Goal: Information Seeking & Learning: Learn about a topic

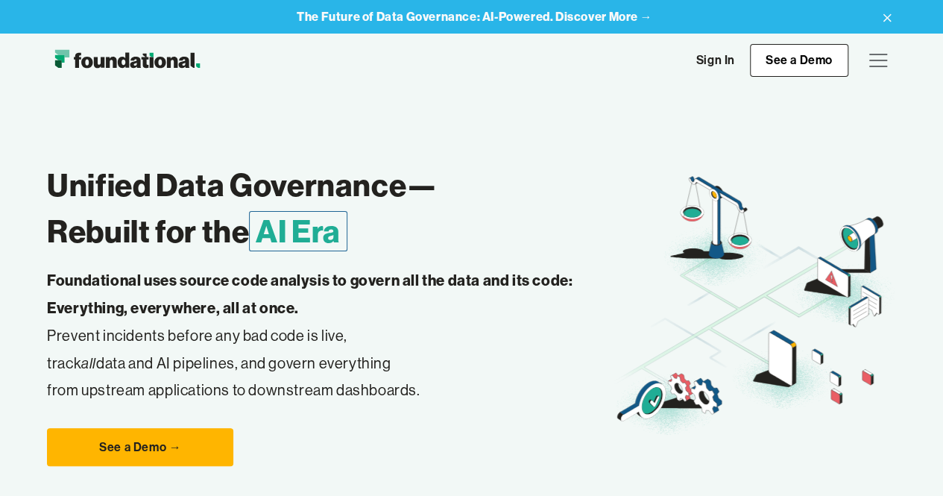
click at [228, 212] on h1 "Unified Data Governance— Rebuilt for the AI Era" at bounding box center [330, 208] width 566 height 93
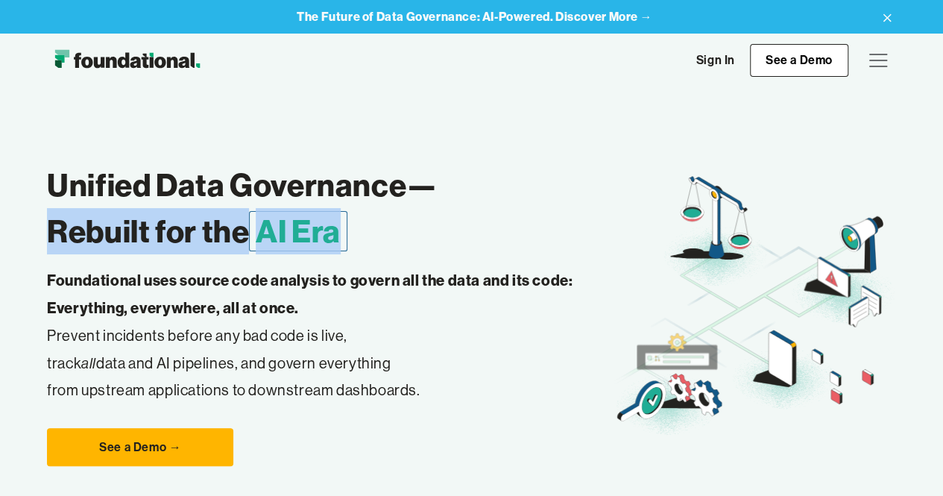
click at [228, 212] on h1 "Unified Data Governance— Rebuilt for the AI Era" at bounding box center [330, 208] width 566 height 93
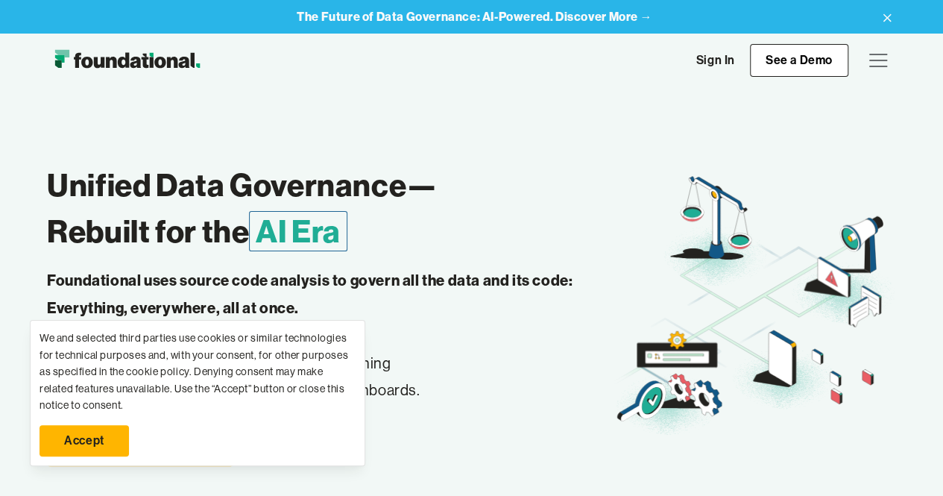
click at [203, 306] on strong "Foundational uses source code analysis to govern all the data and its code: Eve…" at bounding box center [309, 294] width 525 height 46
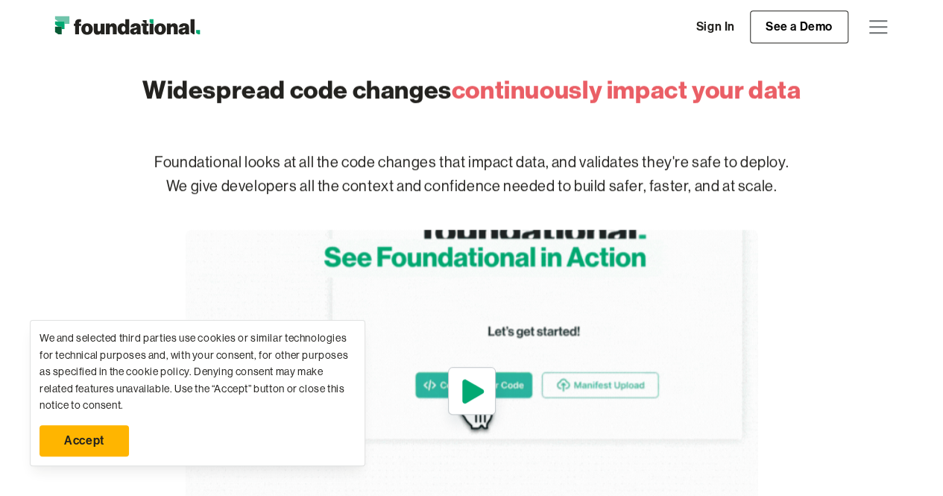
scroll to position [582, 0]
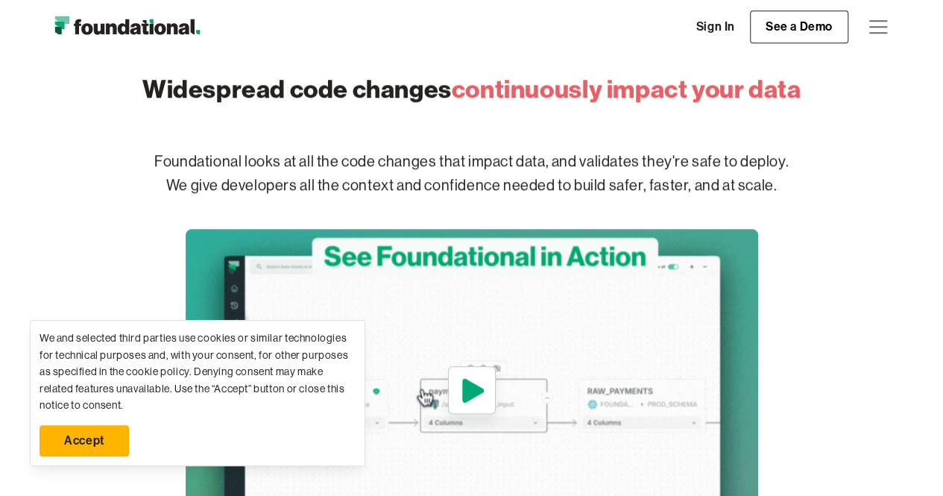
click at [87, 447] on link "Accept" at bounding box center [84, 440] width 89 height 31
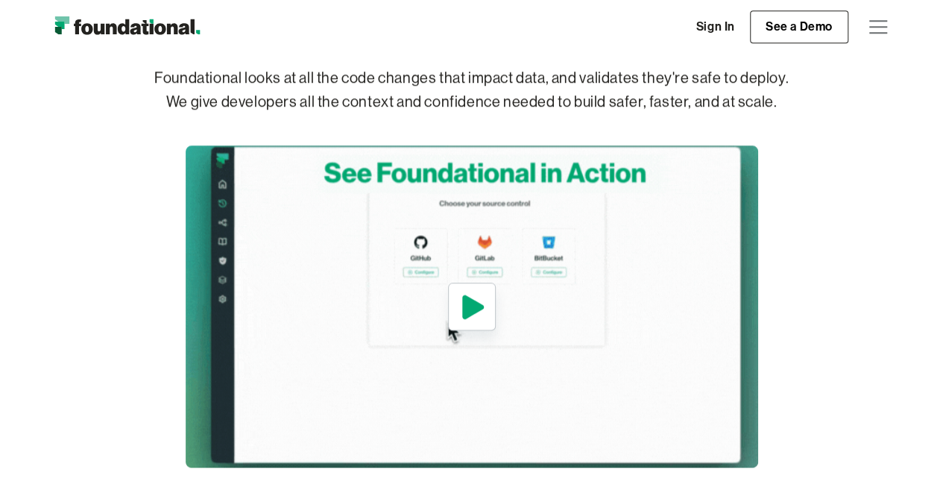
scroll to position [634, 0]
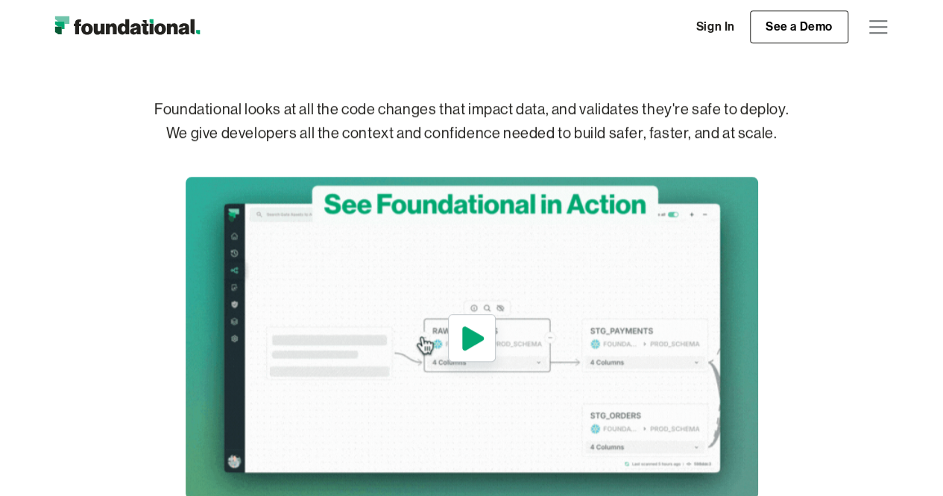
click at [424, 111] on p "Foundational looks at all the code changes that impact data, and validates they…" at bounding box center [471, 121] width 763 height 95
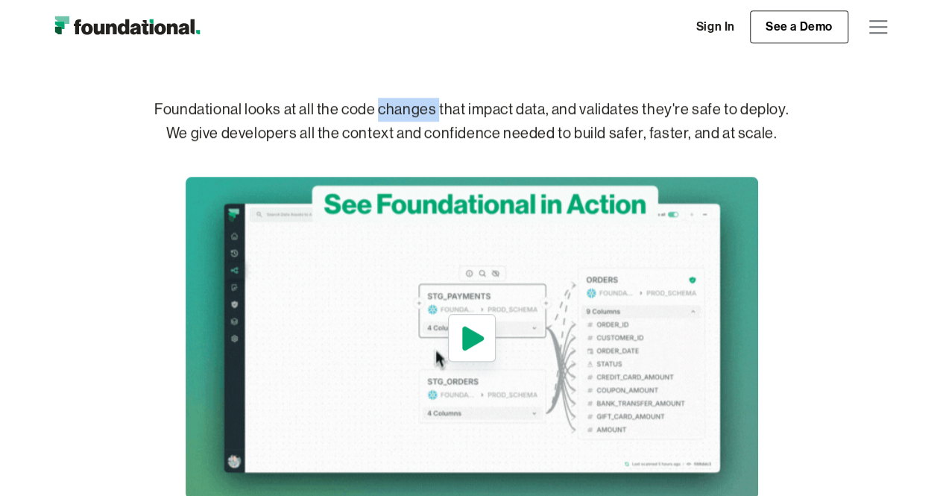
click at [424, 111] on p "Foundational looks at all the code changes that impact data, and validates they…" at bounding box center [471, 121] width 763 height 95
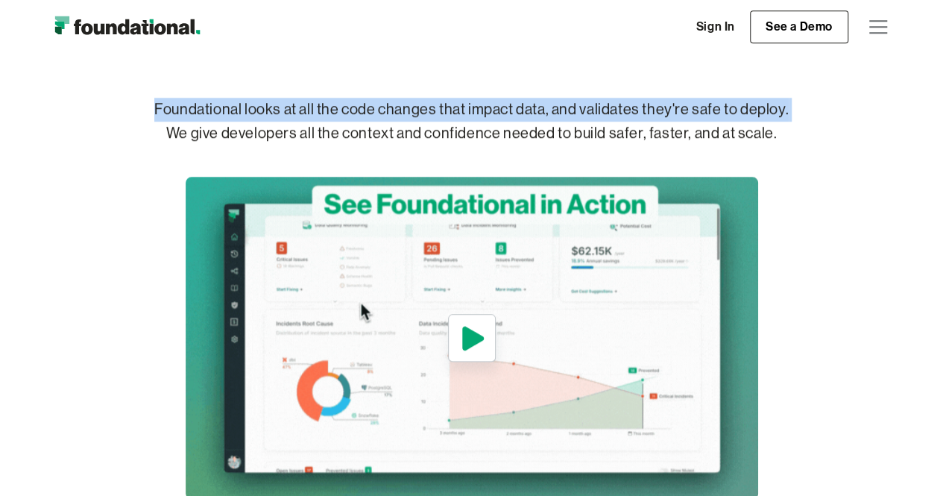
click at [424, 111] on p "Foundational looks at all the code changes that impact data, and validates they…" at bounding box center [471, 121] width 763 height 95
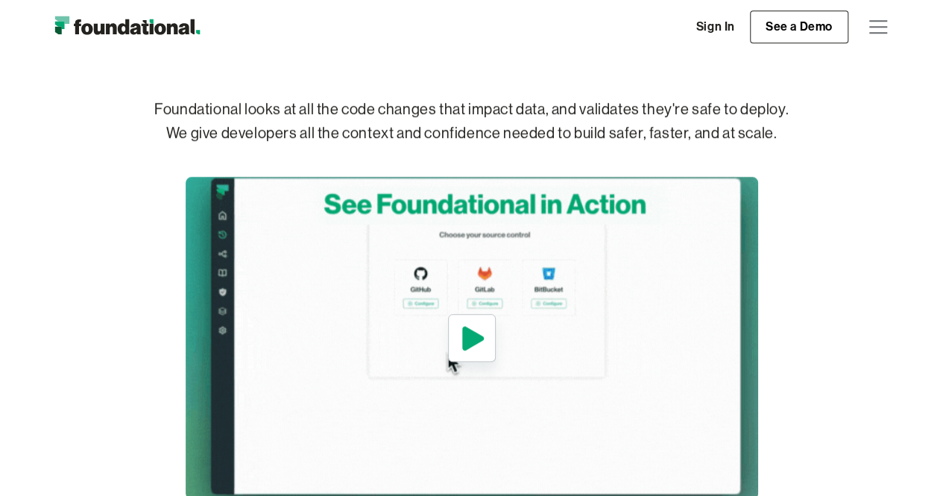
click at [376, 134] on p "Foundational looks at all the code changes that impact data, and validates they…" at bounding box center [471, 121] width 763 height 95
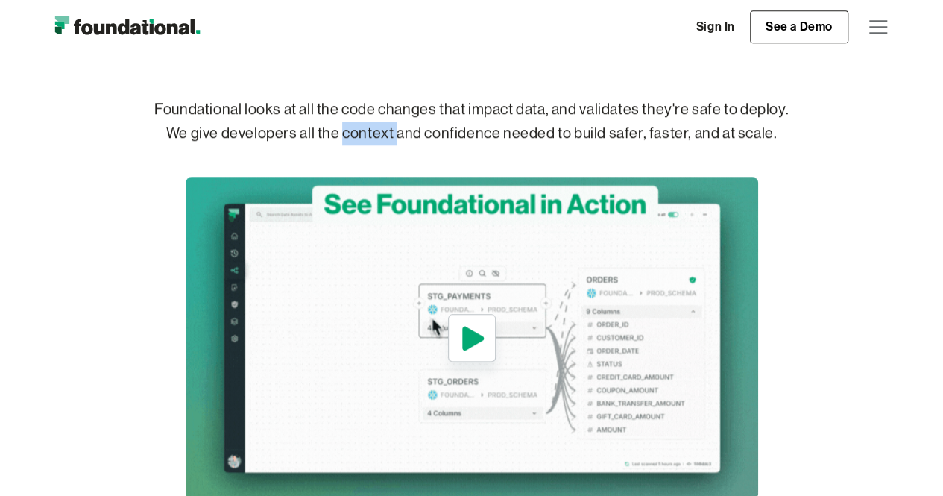
click at [376, 134] on p "Foundational looks at all the code changes that impact data, and validates they…" at bounding box center [471, 121] width 763 height 95
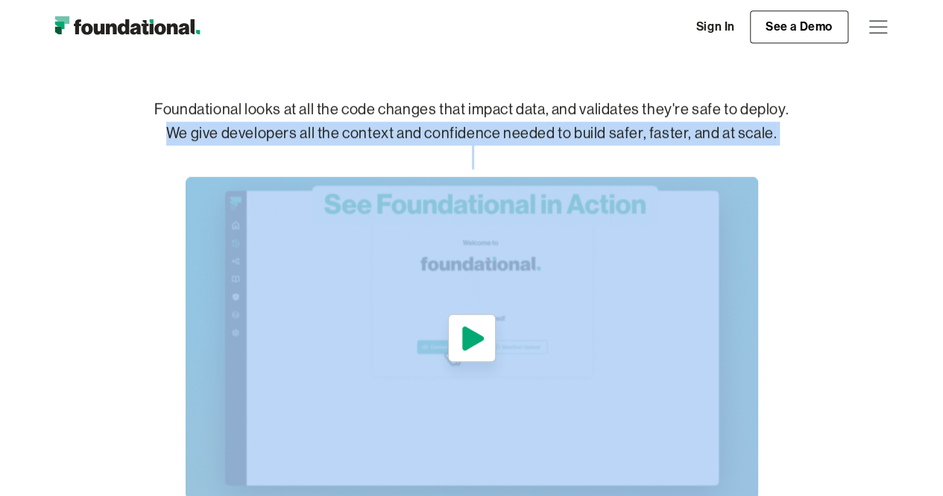
drag, startPoint x: 376, startPoint y: 134, endPoint x: 321, endPoint y: 141, distance: 55.6
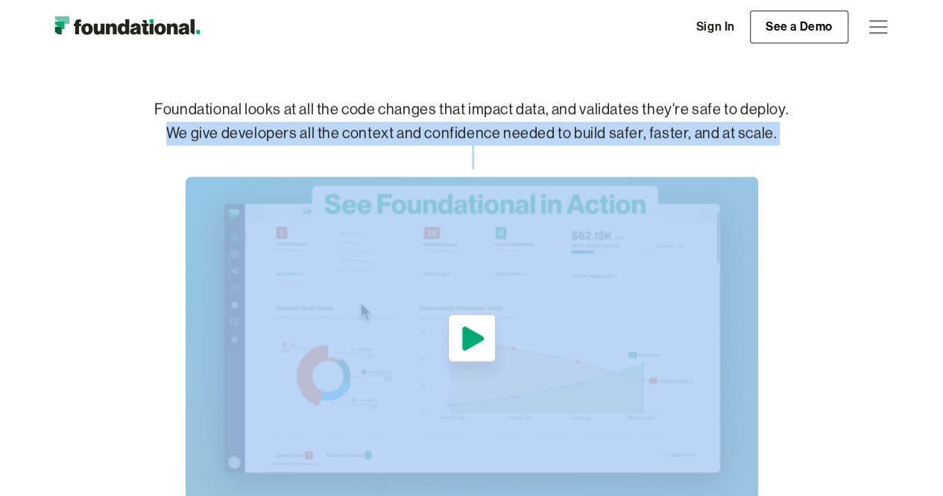
click at [321, 141] on p "Foundational looks at all the code changes that impact data, and validates they…" at bounding box center [471, 121] width 763 height 95
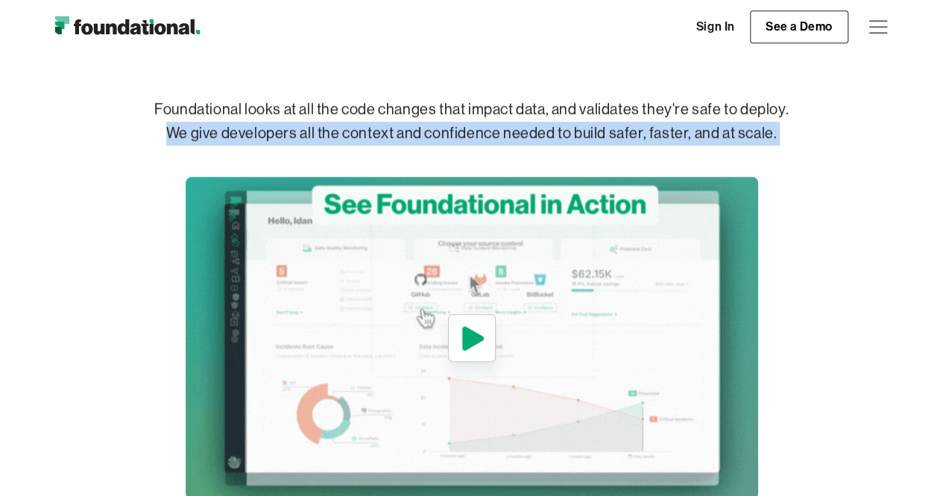
click at [321, 141] on p "Foundational looks at all the code changes that impact data, and validates they…" at bounding box center [471, 121] width 763 height 95
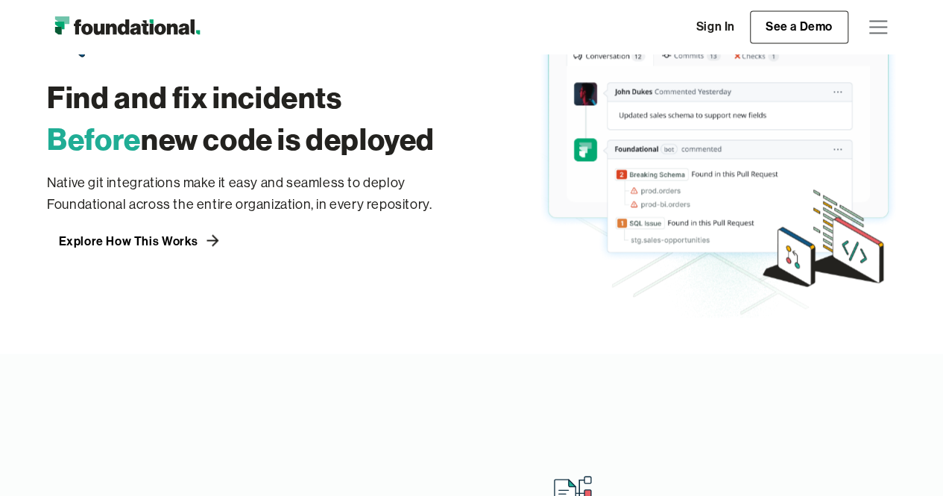
scroll to position [1186, 0]
click at [307, 140] on h3 "Find and fix incidents Before new code is deployed" at bounding box center [244, 117] width 394 height 83
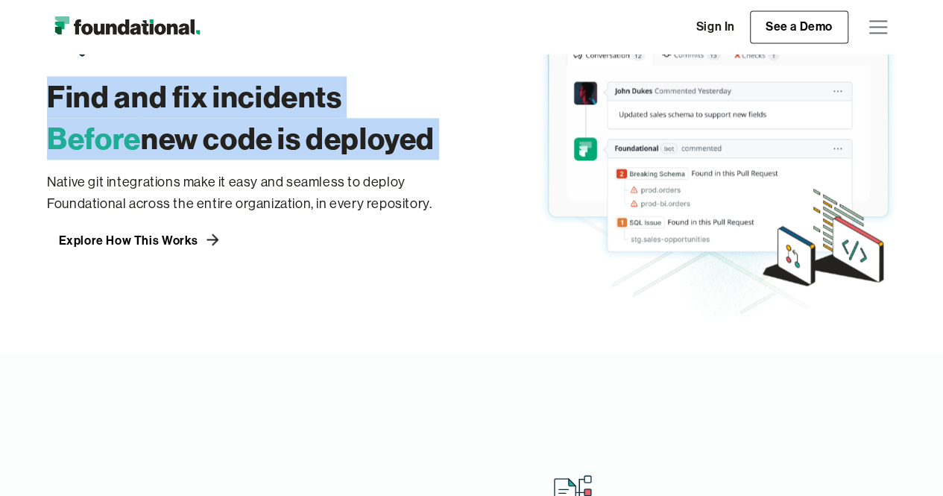
drag, startPoint x: 307, startPoint y: 140, endPoint x: 130, endPoint y: 95, distance: 182.4
click at [130, 95] on h3 "Find and fix incidents Before new code is deployed" at bounding box center [244, 117] width 394 height 83
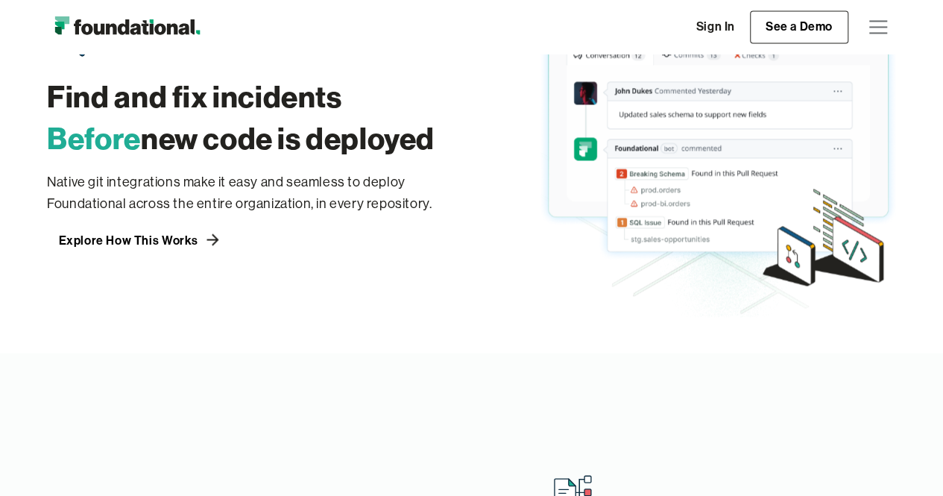
click at [107, 91] on h3 "Find and fix incidents Before new code is deployed" at bounding box center [244, 117] width 394 height 83
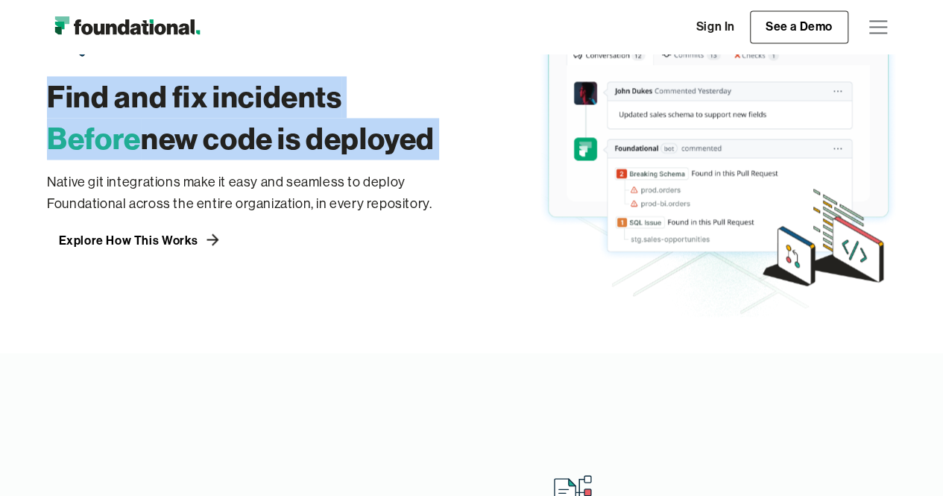
drag, startPoint x: 107, startPoint y: 91, endPoint x: 159, endPoint y: 158, distance: 85.0
click at [159, 158] on div "Find and fix incidents Before new code is deployed Native git integrations make…" at bounding box center [244, 132] width 394 height 238
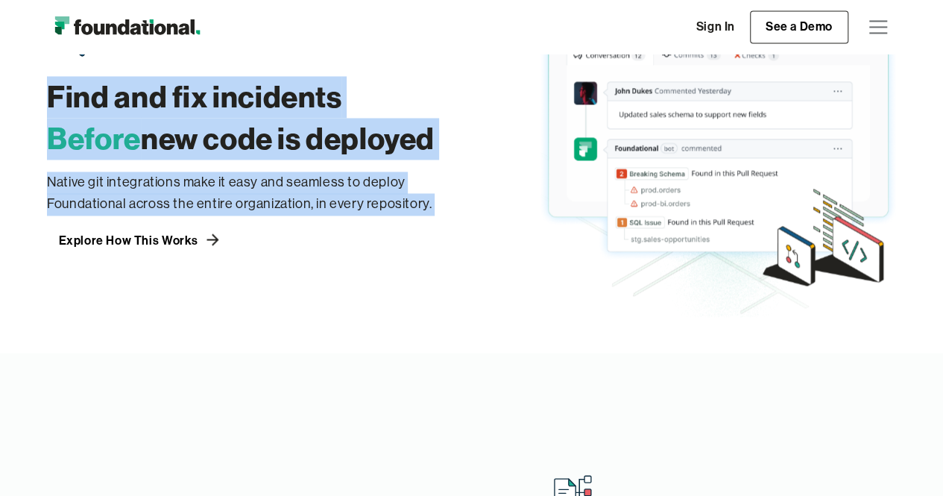
click at [167, 171] on p "Native git integrations make it easy and seamless to deploy Foundational across…" at bounding box center [244, 193] width 394 height 44
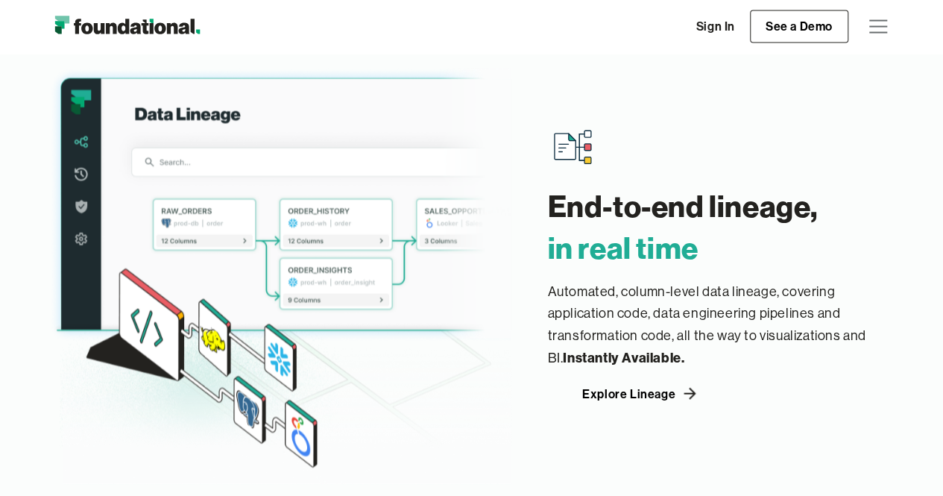
scroll to position [1531, 0]
click at [630, 212] on h3 "End-to-end lineage, ‍ in real time" at bounding box center [721, 226] width 348 height 83
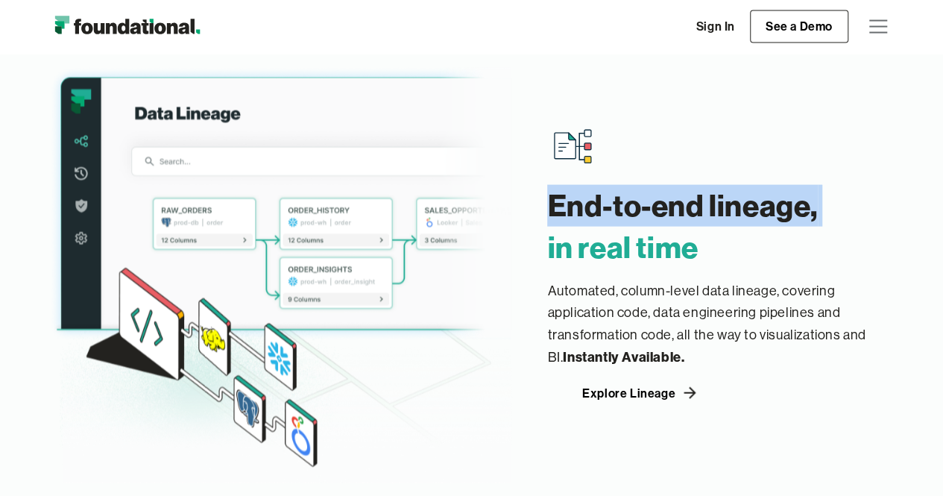
drag, startPoint x: 630, startPoint y: 212, endPoint x: 602, endPoint y: 274, distance: 67.4
click at [602, 274] on div "End-to-end lineage, ‍ in real time Automated, column-level data lineage, coveri…" at bounding box center [721, 263] width 348 height 282
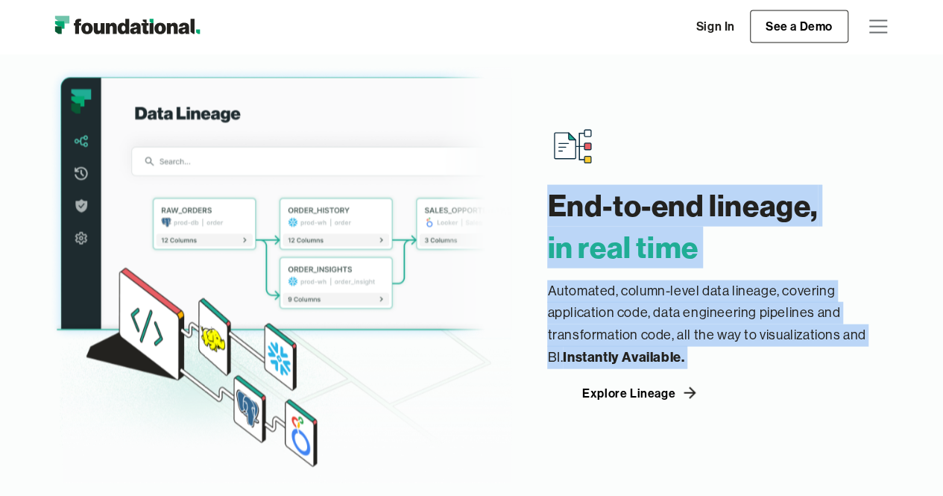
click at [602, 274] on div "End-to-end lineage, ‍ in real time Automated, column-level data lineage, coveri…" at bounding box center [721, 263] width 348 height 282
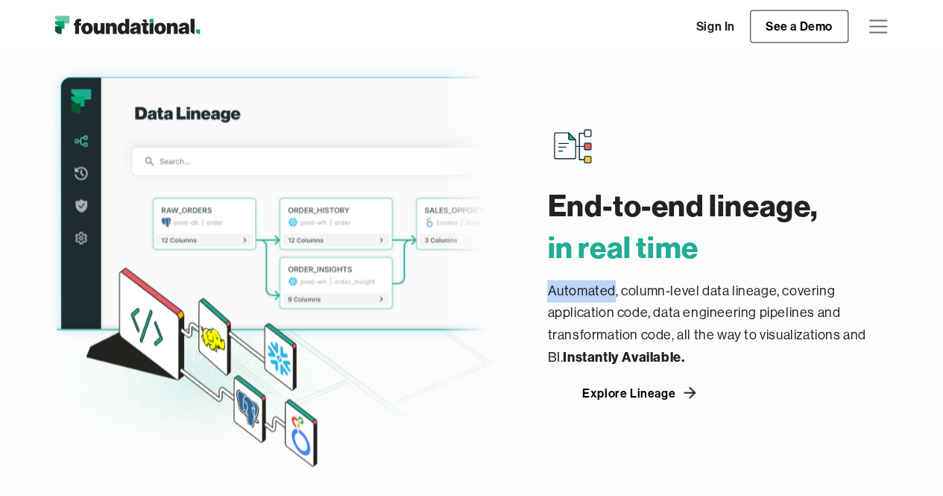
click at [602, 274] on div "End-to-end lineage, ‍ in real time Automated, column-level data lineage, coveri…" at bounding box center [721, 263] width 348 height 282
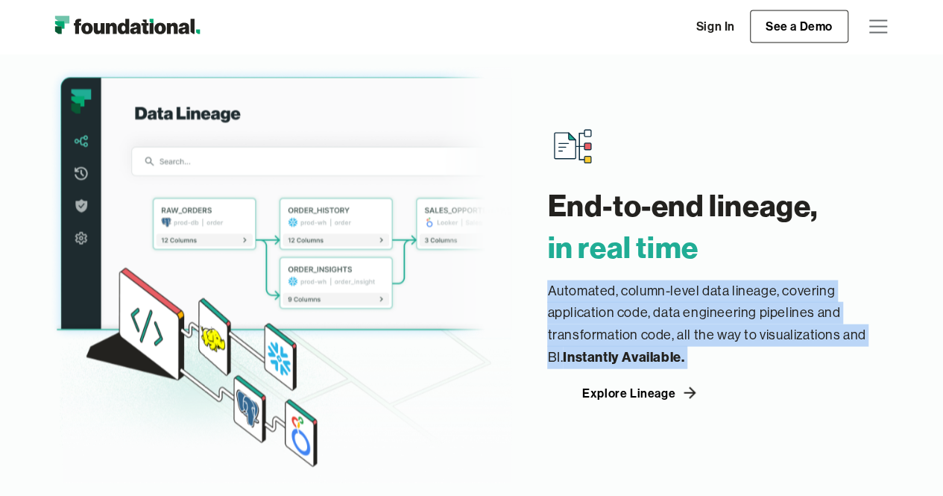
drag, startPoint x: 602, startPoint y: 274, endPoint x: 613, endPoint y: 306, distance: 34.9
click at [613, 306] on div "End-to-end lineage, ‍ in real time Automated, column-level data lineage, coveri…" at bounding box center [721, 263] width 348 height 282
click at [613, 306] on p "Automated, column-level data lineage, covering application code, data engineeri…" at bounding box center [721, 324] width 348 height 89
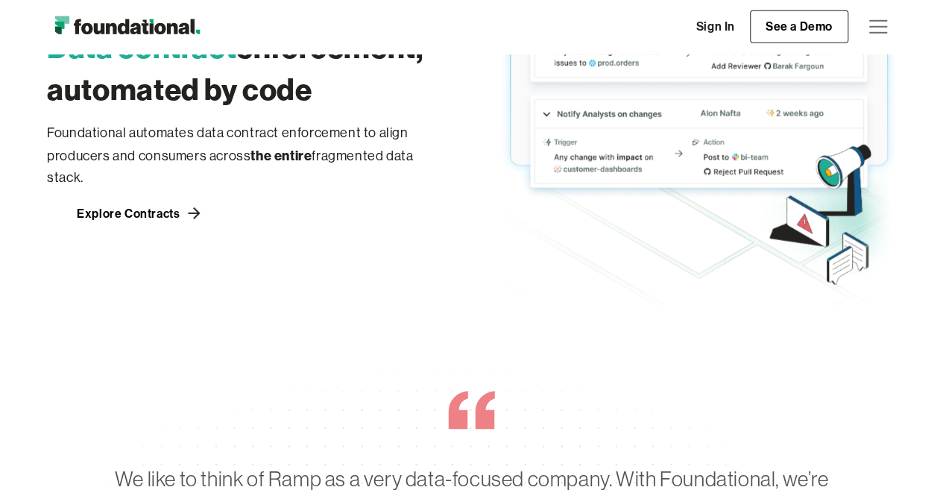
scroll to position [2132, 0]
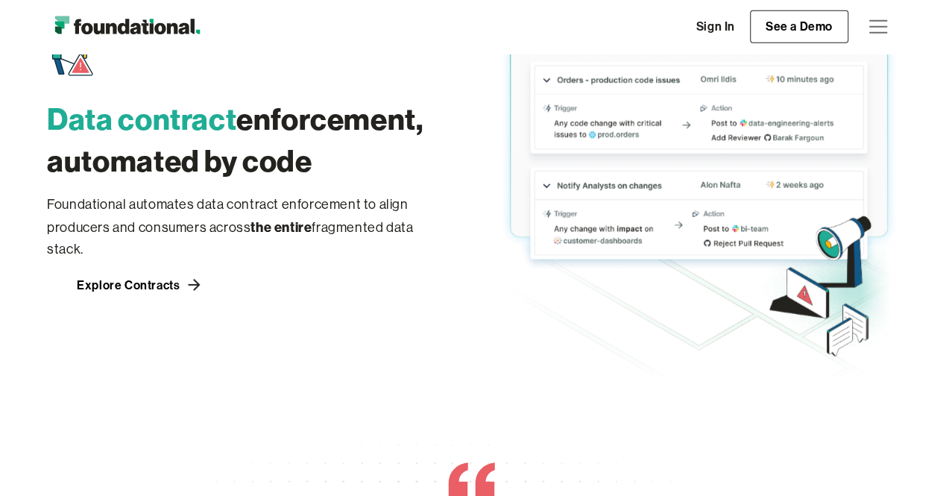
click at [246, 134] on h3 "Data contract enforcement, automated by code" at bounding box center [244, 139] width 394 height 83
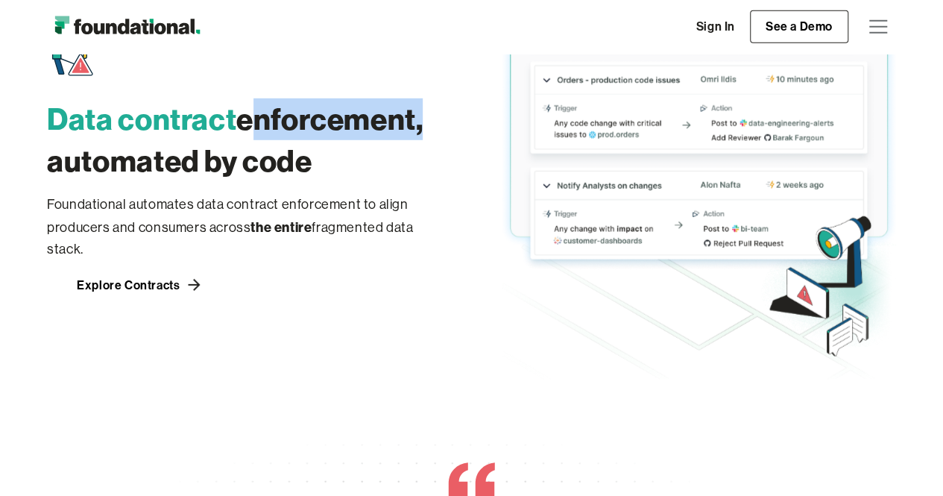
click at [246, 134] on h3 "Data contract enforcement, automated by code" at bounding box center [244, 139] width 394 height 83
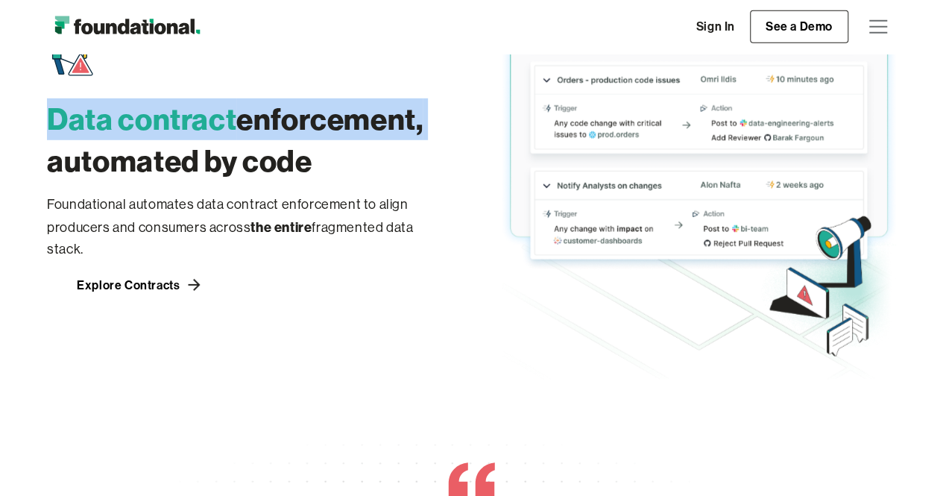
click at [246, 134] on h3 "Data contract enforcement, automated by code" at bounding box center [244, 139] width 394 height 83
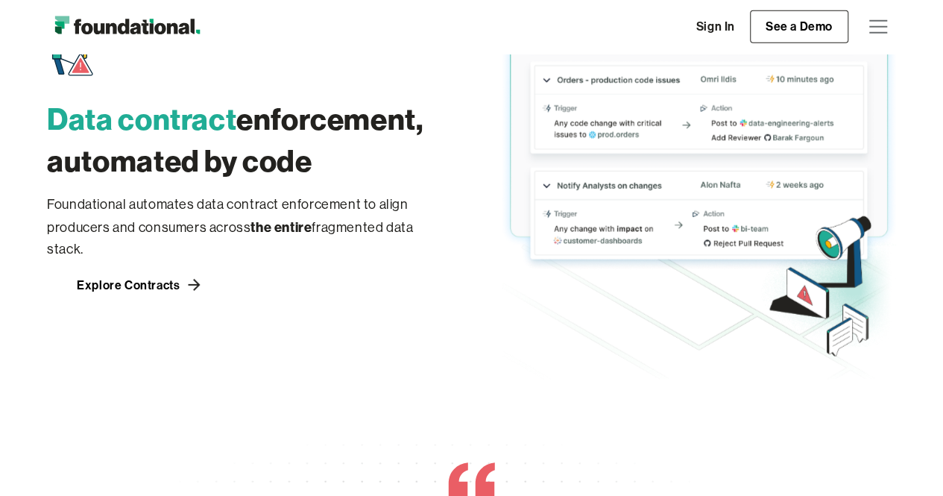
click at [230, 169] on h3 "Data contract enforcement, automated by code" at bounding box center [244, 139] width 394 height 83
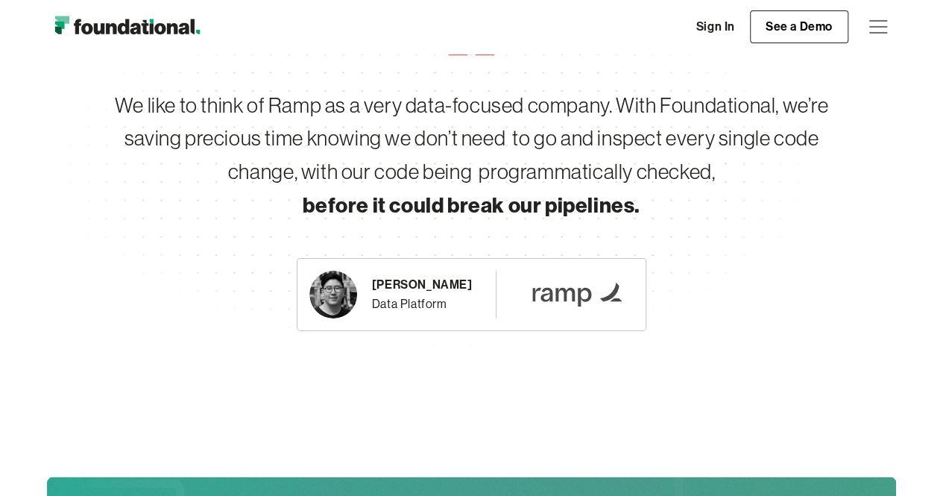
scroll to position [2575, 0]
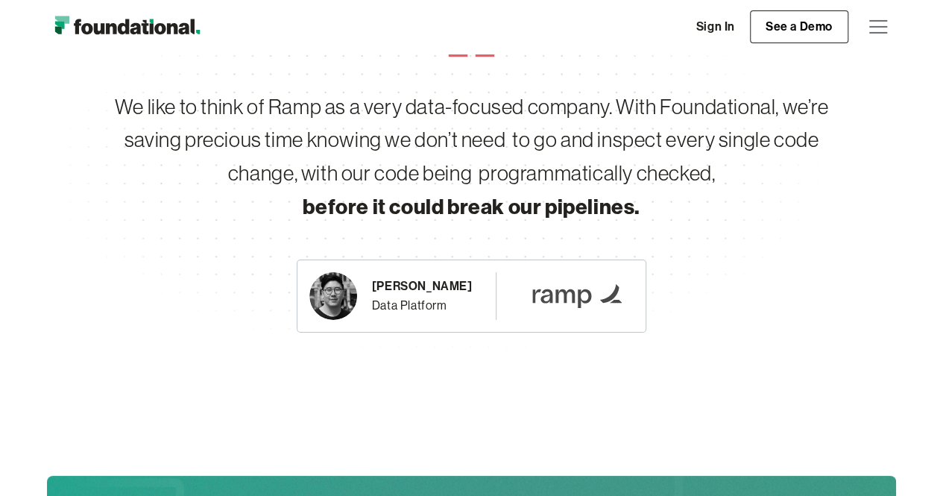
click at [321, 108] on div "We like to think of Ramp as a very data-focused company. With Foundational, we’…" at bounding box center [471, 156] width 763 height 133
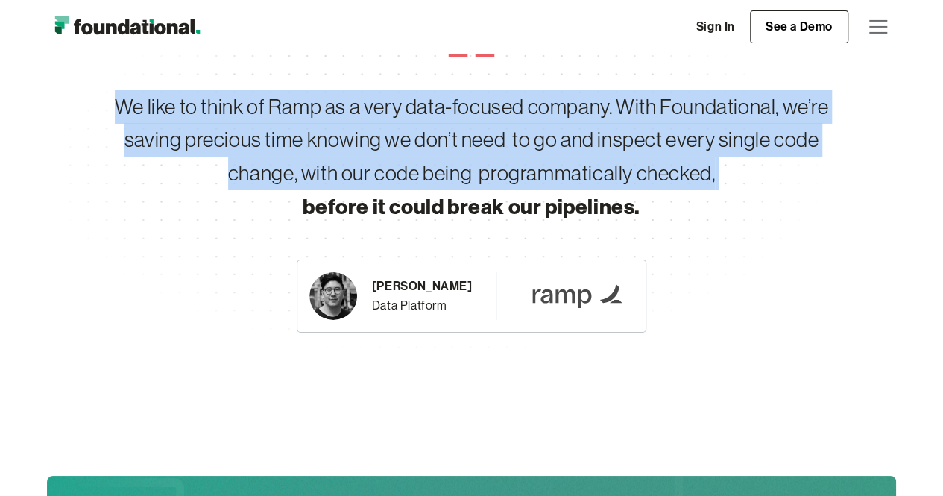
drag, startPoint x: 321, startPoint y: 108, endPoint x: 341, endPoint y: 208, distance: 102.0
click at [341, 208] on div "We like to think of Ramp as a very data-focused company. With Foundational, we’…" at bounding box center [471, 156] width 763 height 133
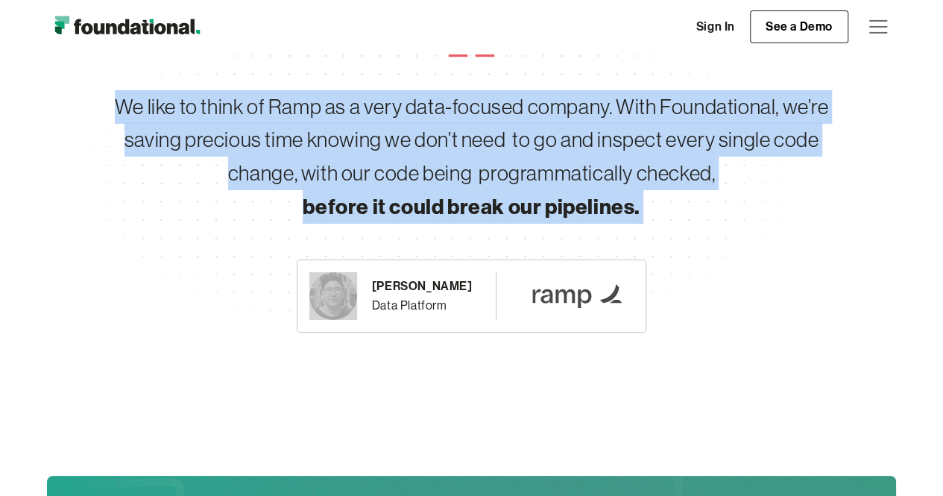
click at [341, 208] on strong "before it could break our pipelines." at bounding box center [472, 206] width 338 height 26
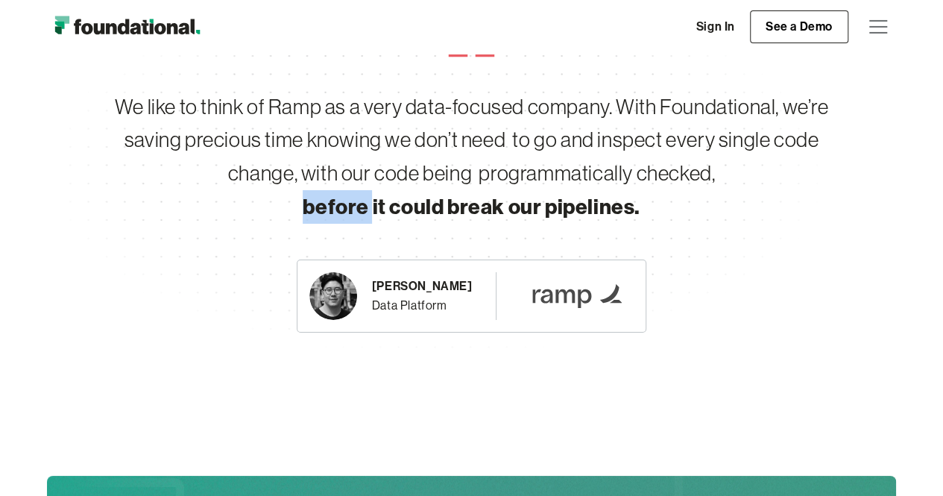
click at [341, 208] on strong "before it could break our pipelines." at bounding box center [472, 206] width 338 height 26
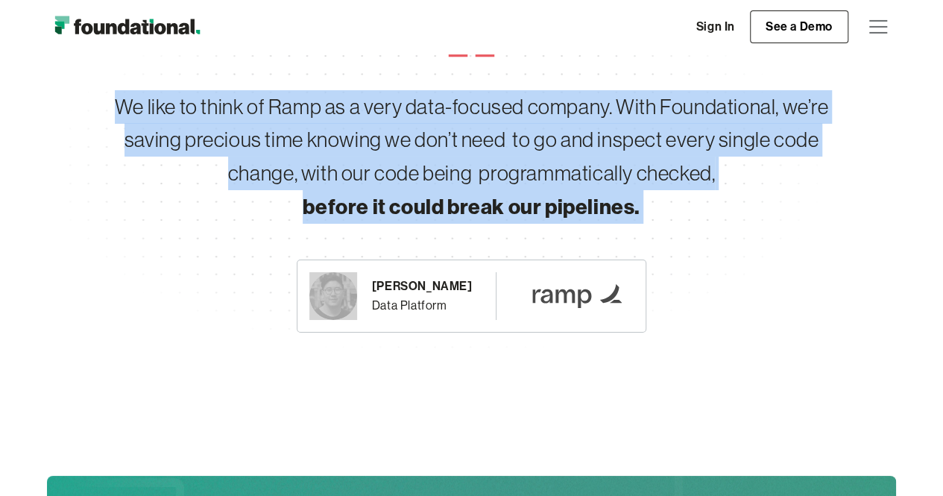
drag, startPoint x: 341, startPoint y: 208, endPoint x: 359, endPoint y: 89, distance: 120.6
click at [359, 90] on div "We like to think of Ramp as a very data-focused company. With Foundational, we’…" at bounding box center [471, 156] width 763 height 133
drag, startPoint x: 358, startPoint y: 139, endPoint x: 391, endPoint y: 141, distance: 32.8
click at [358, 139] on div "We like to think of Ramp as a very data-focused company. With Foundational, we’…" at bounding box center [471, 156] width 763 height 133
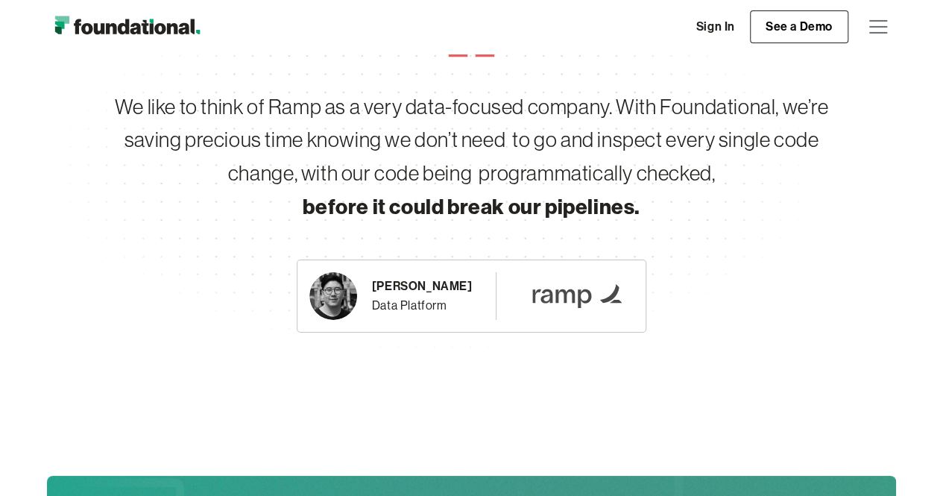
click at [528, 144] on div "We like to think of Ramp as a very data-focused company. With Foundational, we’…" at bounding box center [471, 156] width 763 height 133
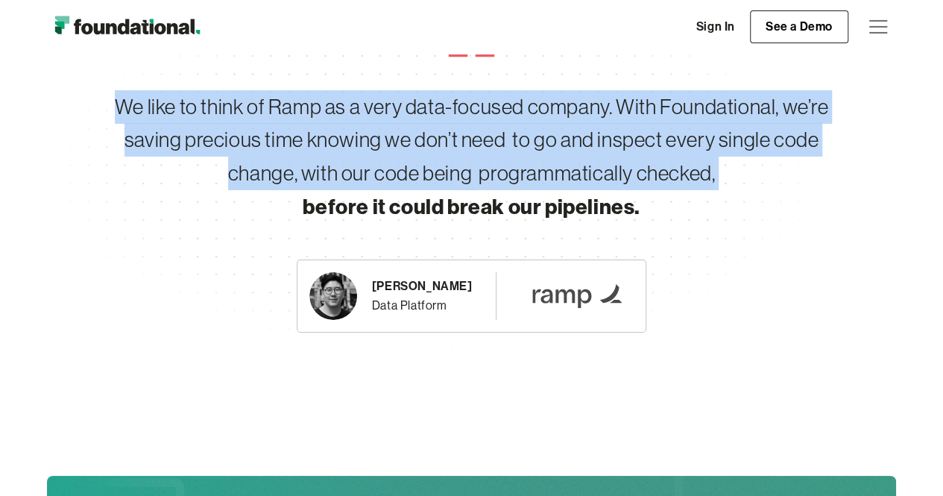
click at [528, 144] on div "We like to think of Ramp as a very data-focused company. With Foundational, we’…" at bounding box center [471, 156] width 763 height 133
click at [497, 137] on div "We like to think of Ramp as a very data-focused company. With Foundational, we’…" at bounding box center [471, 156] width 763 height 133
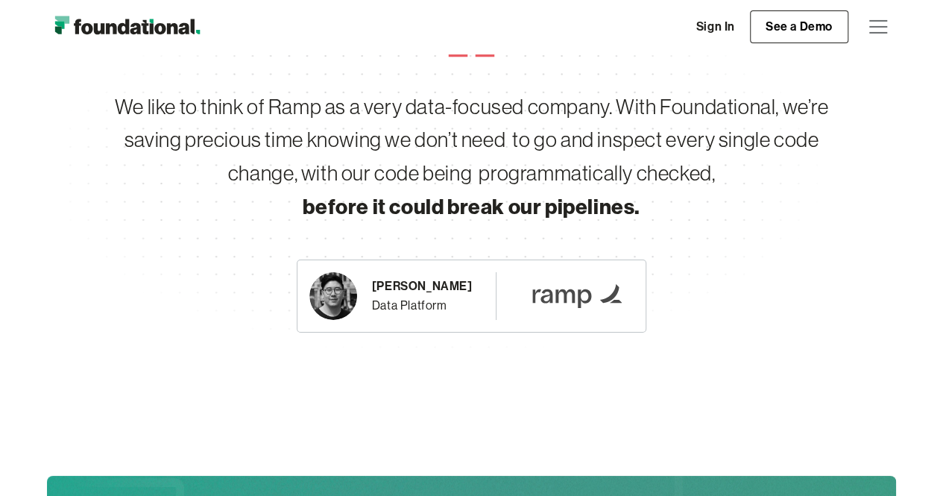
click at [509, 132] on div "We like to think of Ramp as a very data-focused company. With Foundational, we’…" at bounding box center [471, 156] width 763 height 133
click at [507, 136] on div "We like to think of Ramp as a very data-focused company. With Foundational, we’…" at bounding box center [471, 156] width 763 height 133
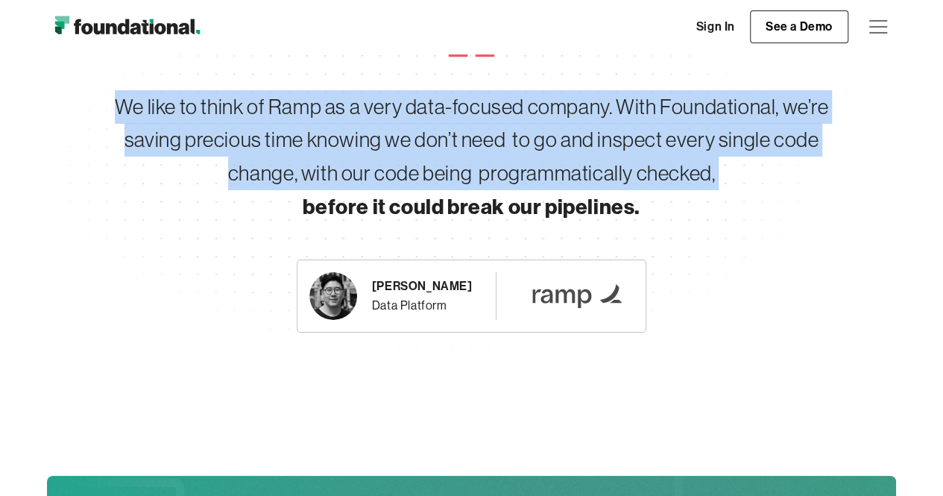
click at [507, 136] on div "We like to think of Ramp as a very data-focused company. With Foundational, we’…" at bounding box center [471, 156] width 763 height 133
click at [499, 142] on div "We like to think of Ramp as a very data-focused company. With Foundational, we’…" at bounding box center [471, 156] width 763 height 133
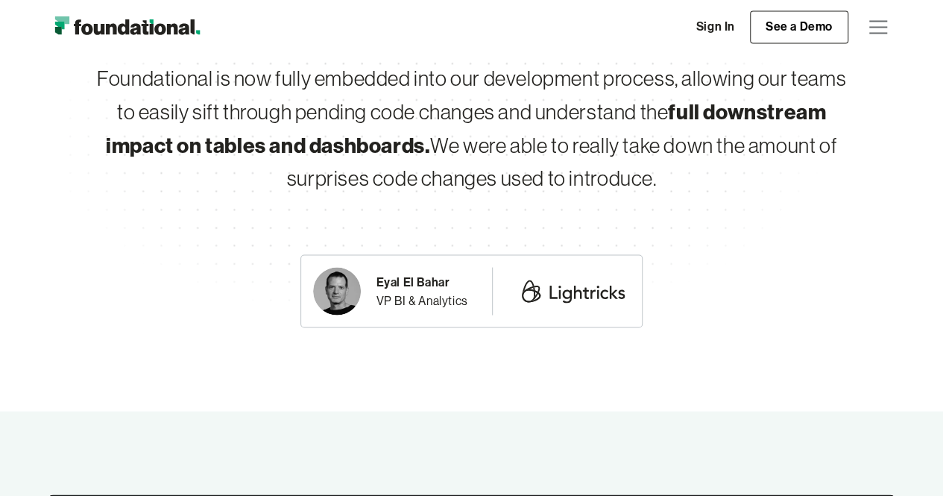
scroll to position [4139, 0]
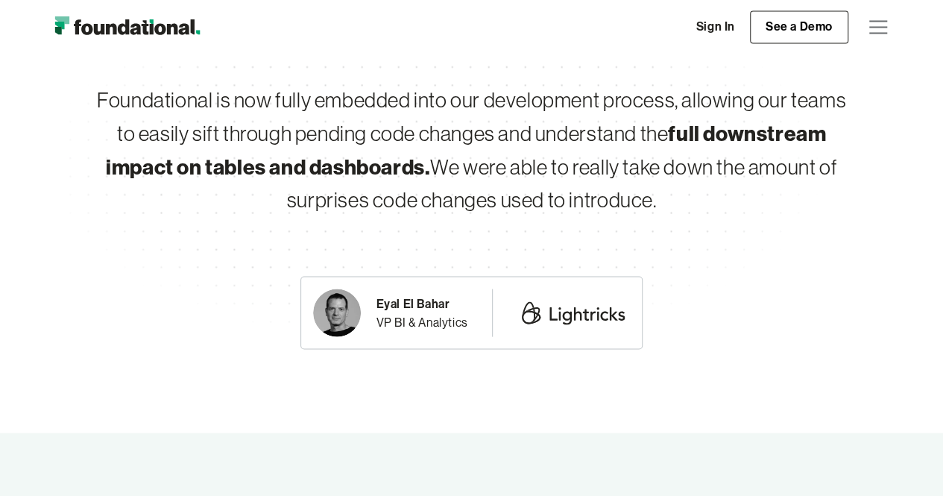
click at [508, 138] on div "Foundational is now fully embedded into our development process, allowing our t…" at bounding box center [471, 149] width 763 height 133
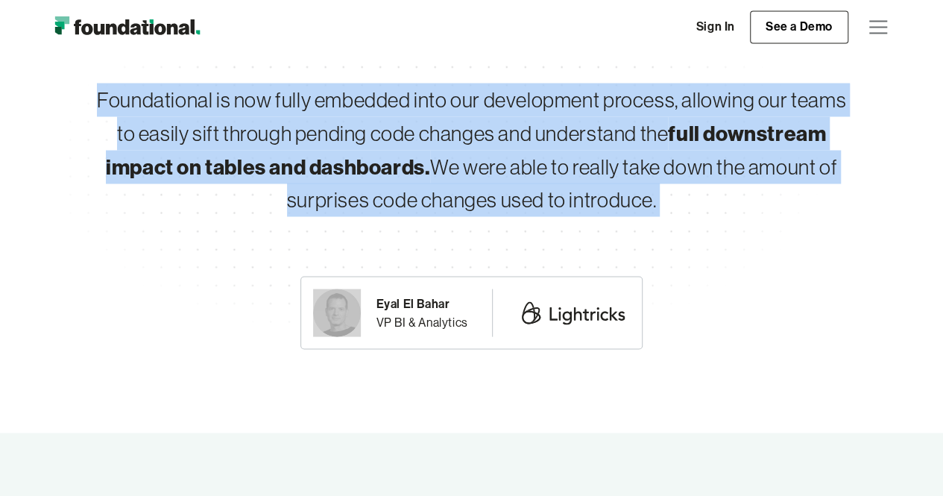
click at [508, 138] on div "Foundational is now fully embedded into our development process, allowing our t…" at bounding box center [471, 149] width 763 height 133
drag, startPoint x: 508, startPoint y: 138, endPoint x: 475, endPoint y: 195, distance: 66.1
click at [475, 195] on div "Foundational is now fully embedded into our development process, allowing our t…" at bounding box center [471, 149] width 763 height 133
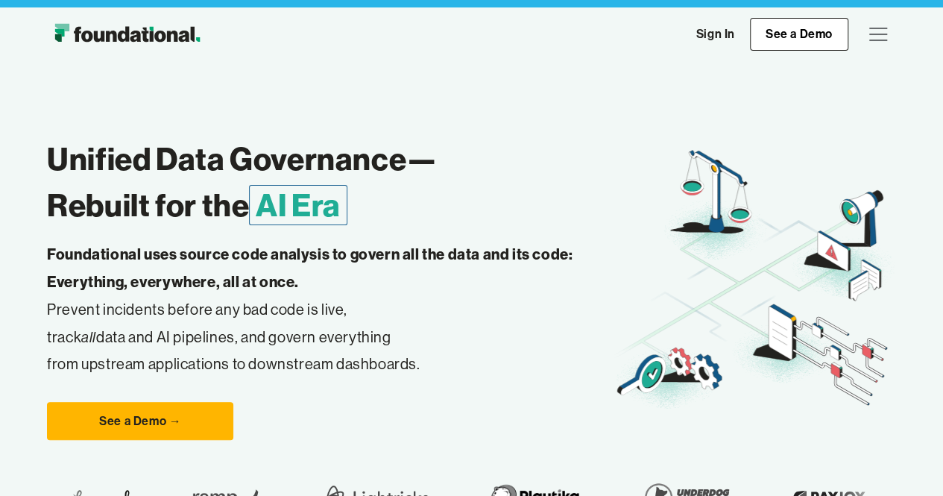
scroll to position [0, 0]
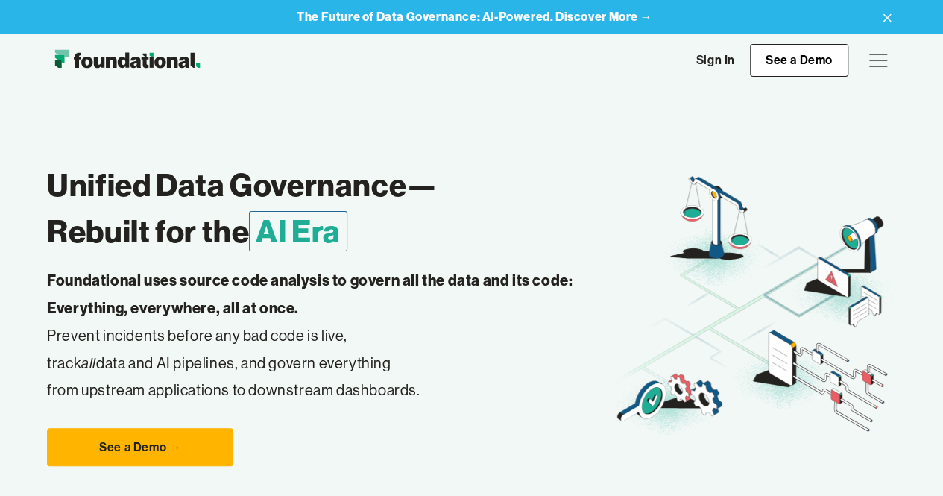
click at [876, 48] on div "menu" at bounding box center [878, 60] width 36 height 36
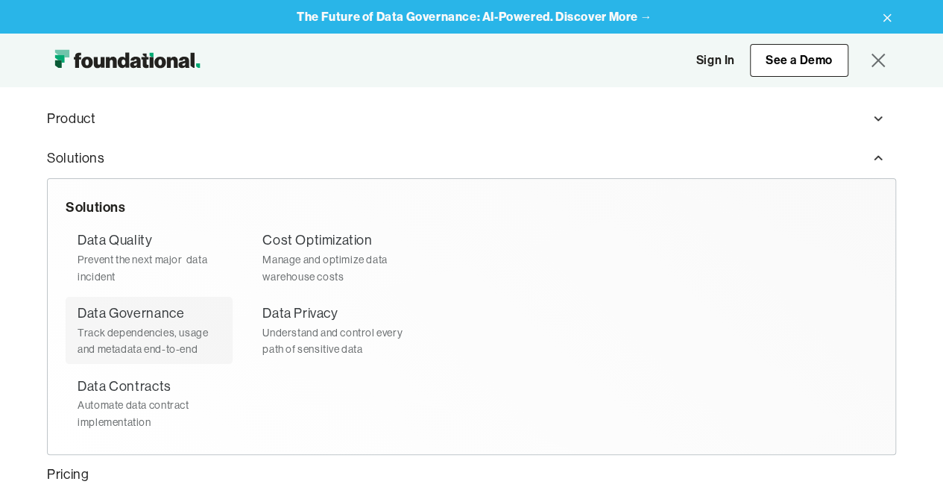
click at [128, 323] on div "Data Governance" at bounding box center [131, 314] width 107 height 22
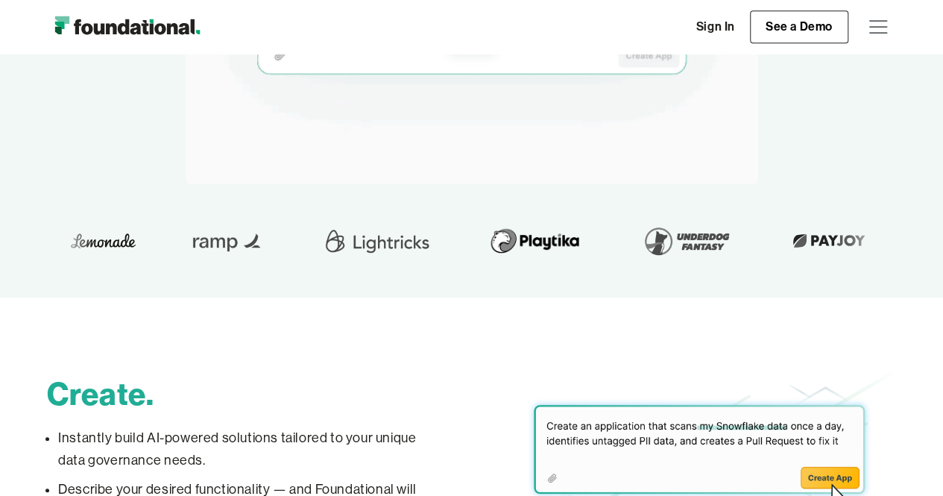
scroll to position [397, 0]
